Goal: Check status: Check status

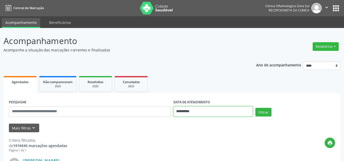
click at [187, 111] on input "**********" at bounding box center [213, 111] width 80 height 10
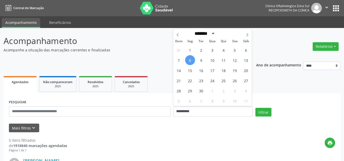
click at [189, 60] on span "8" at bounding box center [190, 60] width 10 height 10
type input "**********"
click at [246, 37] on icon at bounding box center [247, 35] width 4 height 4
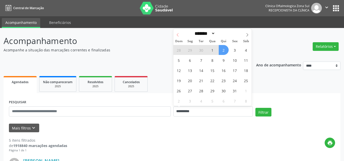
click at [177, 35] on icon at bounding box center [178, 35] width 4 height 4
select select "*"
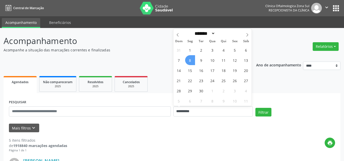
click at [191, 61] on span "8" at bounding box center [190, 60] width 10 height 10
select select "*"
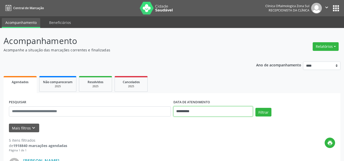
click at [187, 111] on input "**********" at bounding box center [213, 111] width 80 height 10
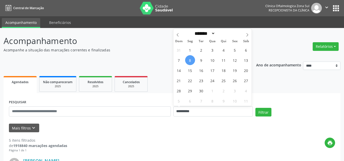
click at [192, 61] on span "8" at bounding box center [190, 60] width 10 height 10
type input "**********"
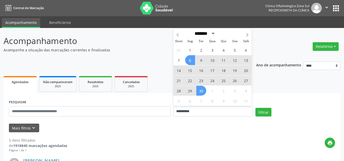
click at [199, 91] on span "30" at bounding box center [201, 91] width 10 height 10
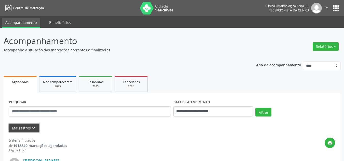
click at [31, 127] on icon "keyboard_arrow_down" at bounding box center [34, 128] width 6 height 6
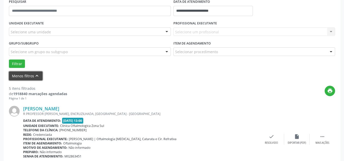
scroll to position [102, 0]
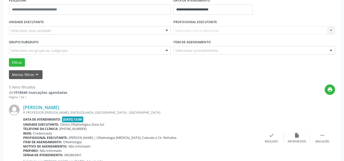
click at [74, 30] on div "Selecione uma unidade" at bounding box center [90, 30] width 162 height 9
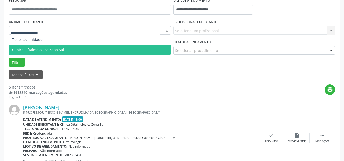
click at [57, 48] on span "Clinica Oftalmologica Zona Sul" at bounding box center [38, 49] width 52 height 5
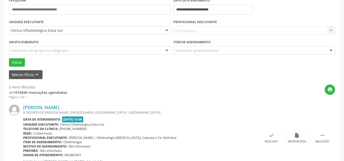
click at [210, 34] on div "Carregando... Nenhum resultado encontrado para: " " Não há nenhuma opção para s…" at bounding box center [254, 30] width 162 height 9
click at [210, 32] on div "Carregando... Nenhum resultado encontrado para: " " Não há nenhuma opção para s…" at bounding box center [254, 30] width 162 height 9
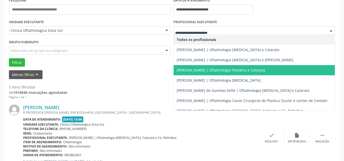
click at [183, 69] on span "[PERSON_NAME] | Oftalmologia Pediatra e Catarata" at bounding box center [221, 70] width 88 height 5
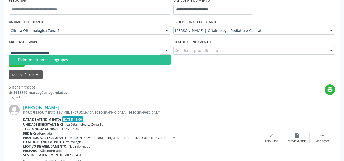
click at [22, 61] on div "Todos os grupos e subgrupos" at bounding box center [93, 60] width 150 height 4
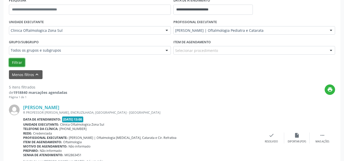
click at [17, 63] on button "Filtrar" at bounding box center [17, 62] width 16 height 9
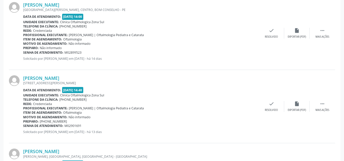
scroll to position [1199, 0]
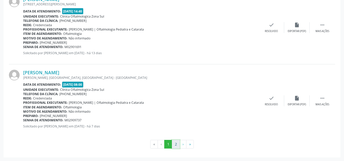
click at [177, 145] on button "2" at bounding box center [176, 144] width 8 height 9
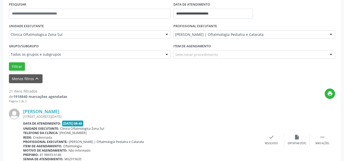
scroll to position [45, 0]
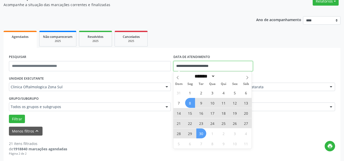
click at [190, 66] on input "**********" at bounding box center [213, 66] width 80 height 10
click at [248, 78] on icon at bounding box center [247, 78] width 4 height 4
select select "*"
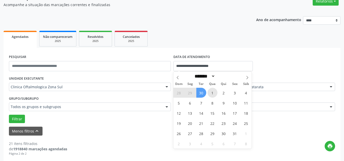
click at [210, 92] on span "1" at bounding box center [212, 93] width 10 height 10
type input "**********"
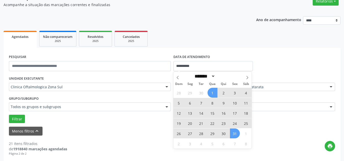
click at [233, 136] on span "31" at bounding box center [235, 134] width 10 height 10
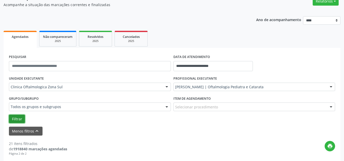
click at [18, 116] on button "Filtrar" at bounding box center [17, 119] width 16 height 9
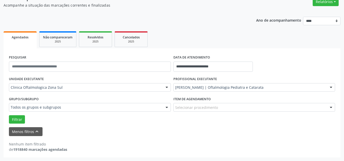
scroll to position [45, 0]
